Goal: Find specific page/section: Find specific page/section

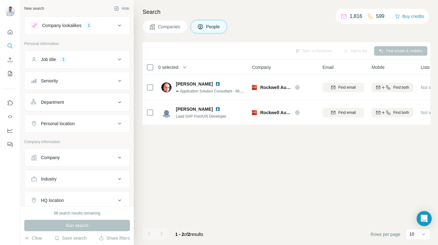
click at [167, 27] on span "Companies" at bounding box center [169, 27] width 23 height 6
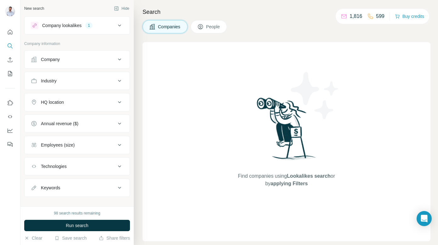
click at [67, 58] on div "Company" at bounding box center [73, 59] width 85 height 6
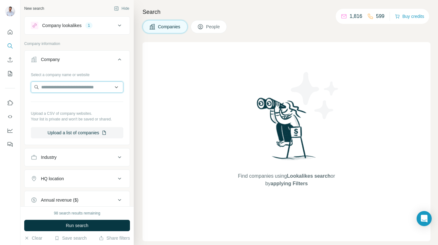
click at [61, 87] on input "text" at bounding box center [77, 86] width 92 height 11
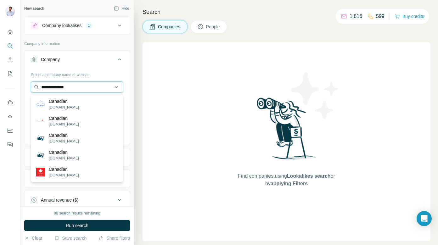
type input "**********"
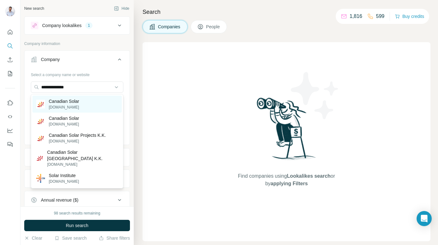
click at [74, 104] on p "[DOMAIN_NAME]" at bounding box center [64, 107] width 31 height 6
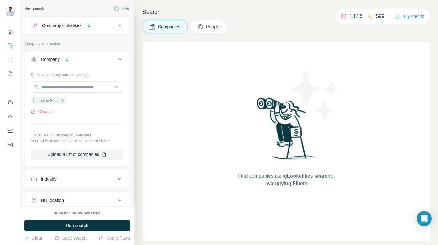
click at [203, 25] on icon at bounding box center [200, 26] width 5 height 5
